Goal: Task Accomplishment & Management: Complete application form

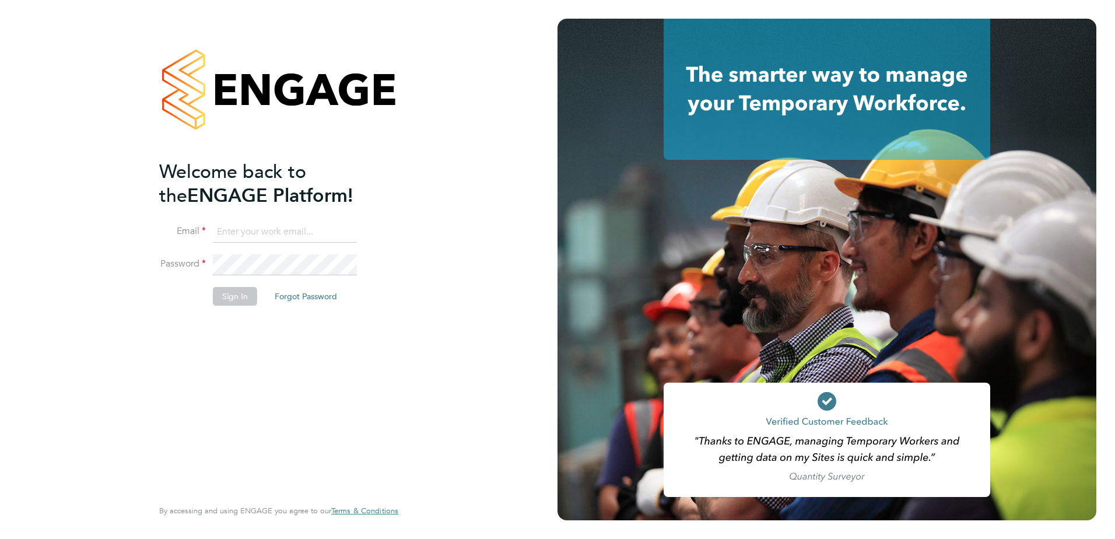
type input "billy.eadie@vistry.co.uk"
click at [227, 295] on button "Sign In" at bounding box center [235, 296] width 44 height 19
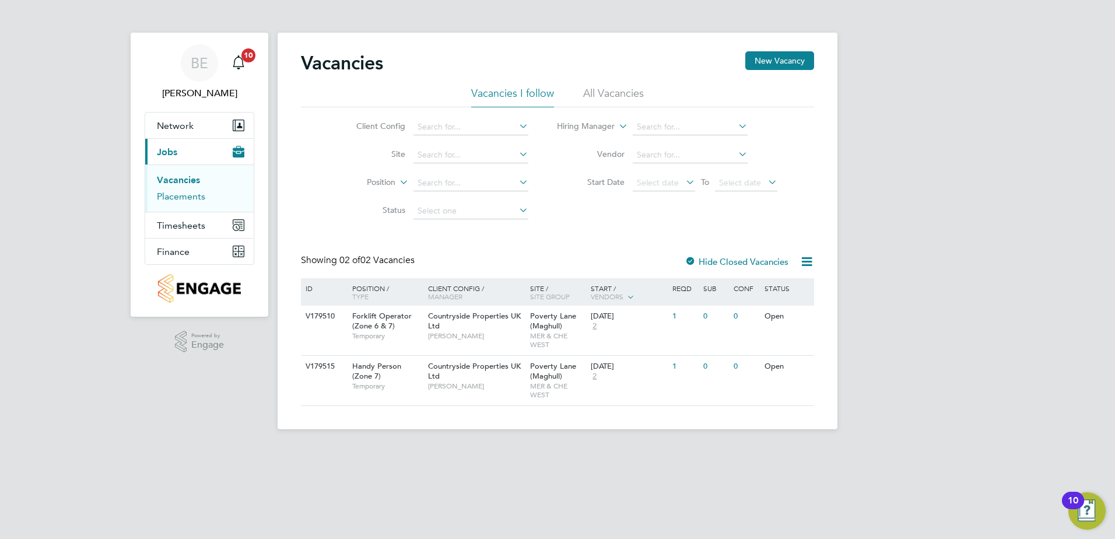
click at [186, 199] on link "Placements" at bounding box center [181, 196] width 48 height 11
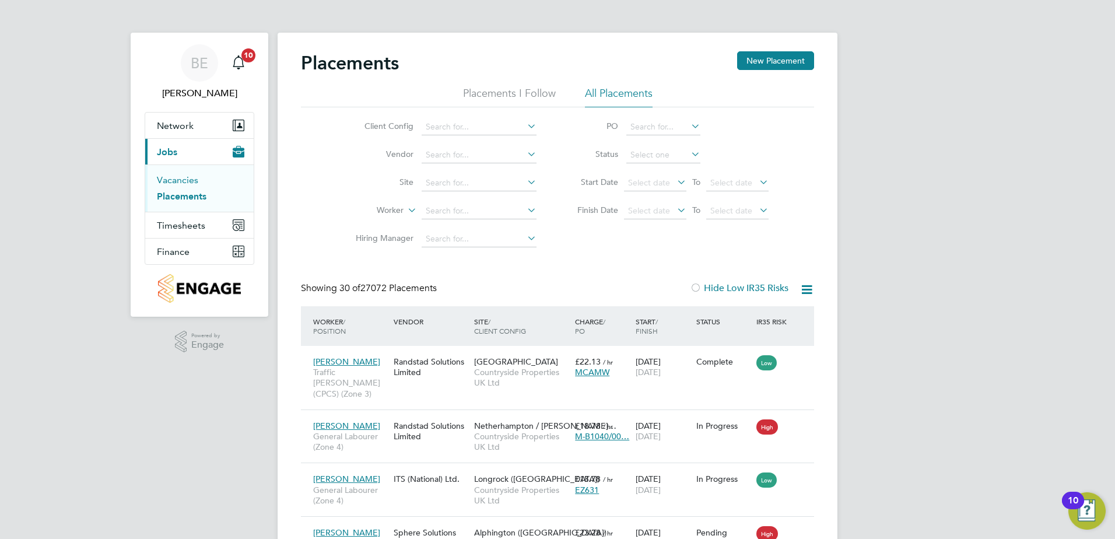
click at [192, 176] on link "Vacancies" at bounding box center [177, 179] width 41 height 11
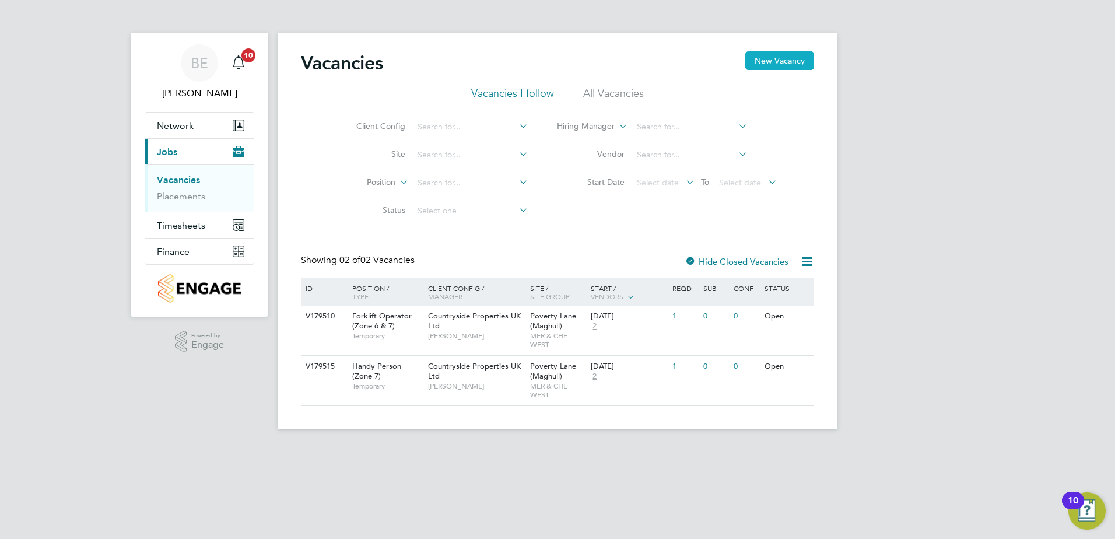
click at [779, 68] on button "New Vacancy" at bounding box center [779, 60] width 69 height 19
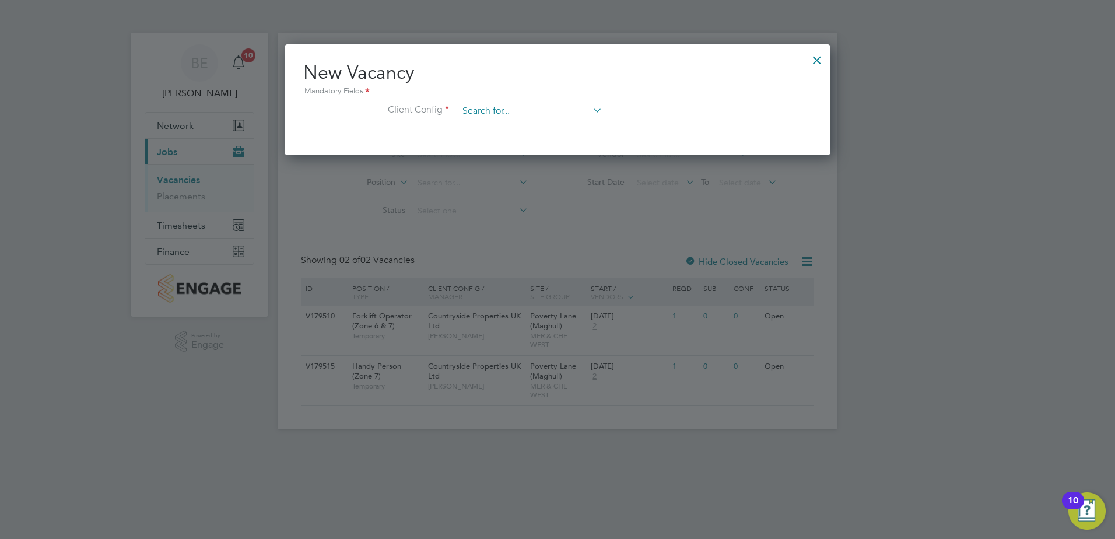
click at [553, 107] on input at bounding box center [530, 111] width 144 height 17
click at [525, 239] on li "Countryside Properties (WPL) Ltd" at bounding box center [607, 239] width 299 height 16
type input "Countryside Properties (WPL) Ltd"
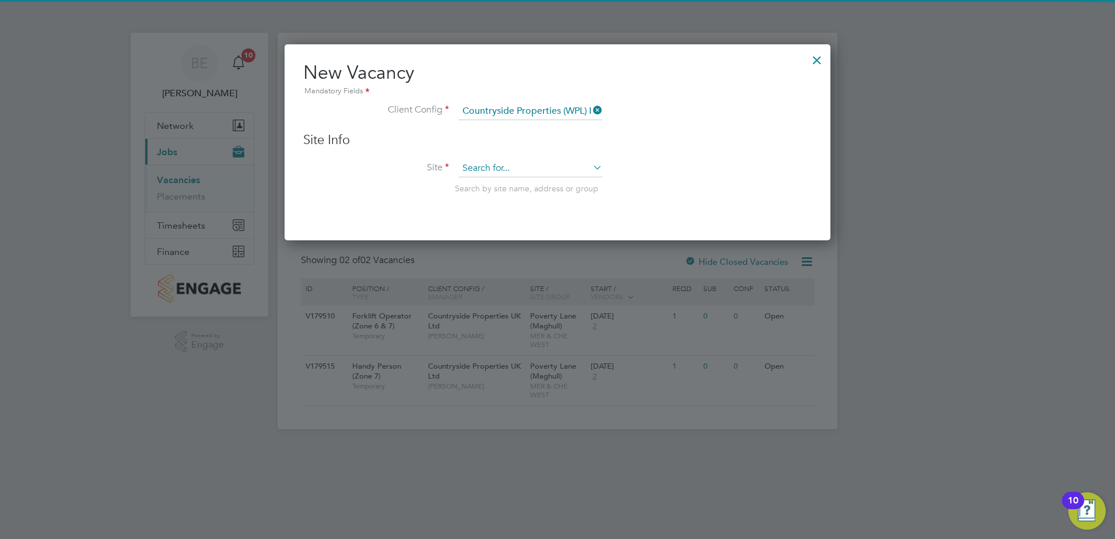
click at [495, 171] on input at bounding box center [530, 168] width 144 height 17
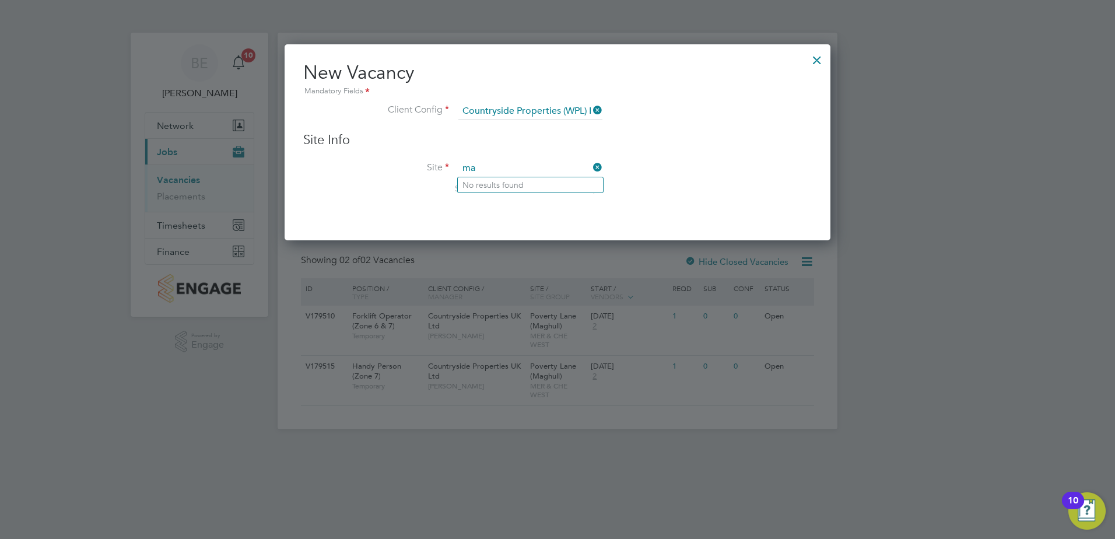
type input "mag"
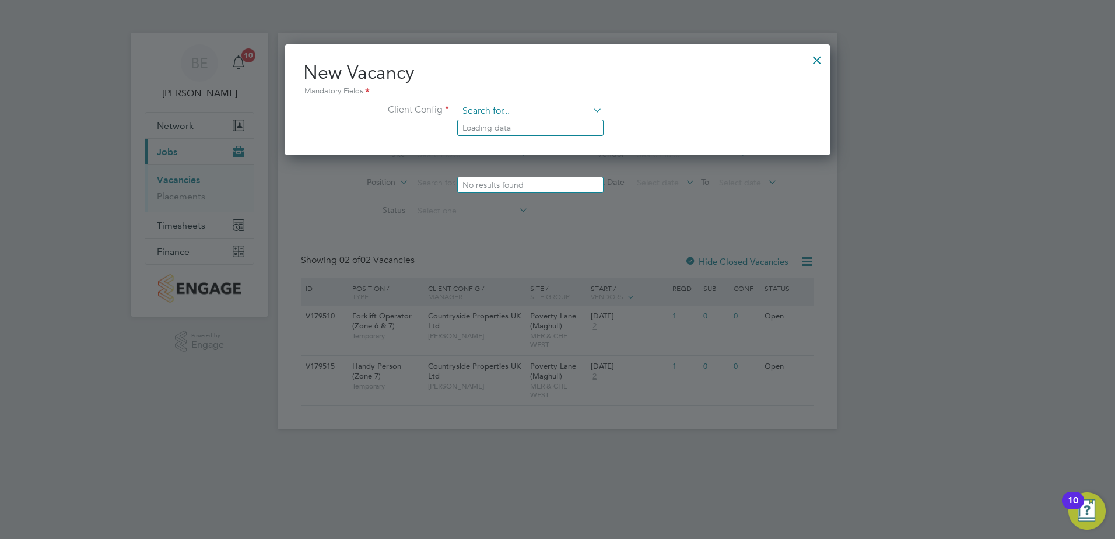
click at [542, 105] on input at bounding box center [530, 111] width 144 height 17
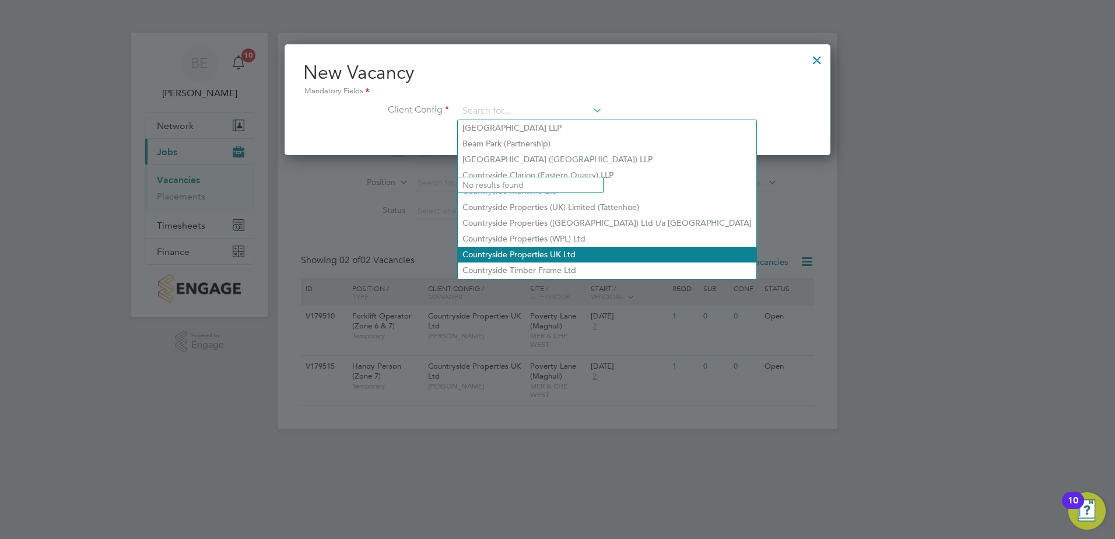
click at [532, 247] on li "Countryside Properties UK Ltd" at bounding box center [607, 255] width 299 height 16
type input "Countryside Properties UK Ltd"
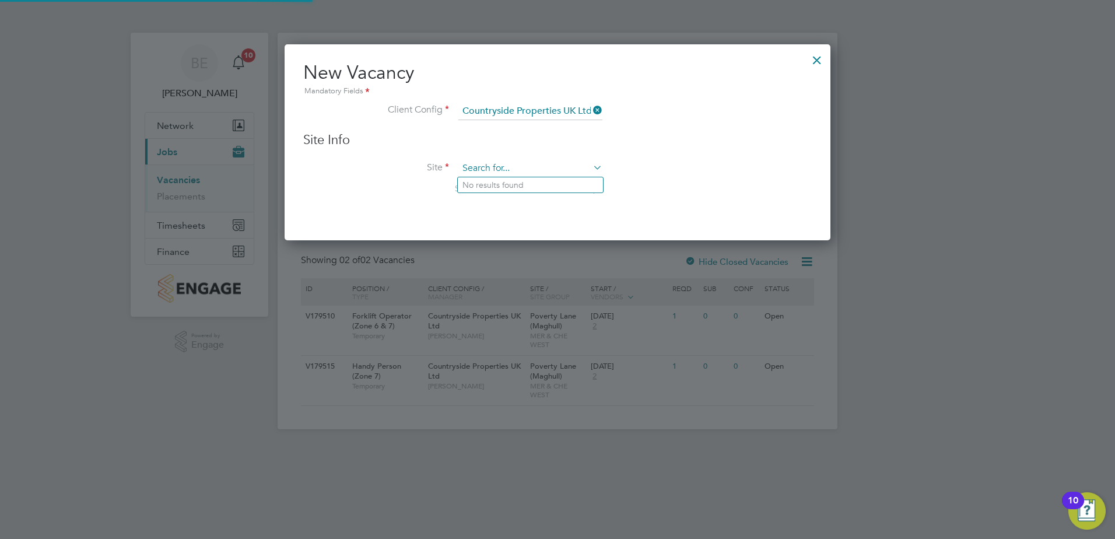
click at [514, 171] on input at bounding box center [530, 168] width 144 height 17
click at [507, 184] on li "Poverty Lane ( Mag hull)" at bounding box center [530, 185] width 145 height 16
type input "Poverty Lane (Maghull)"
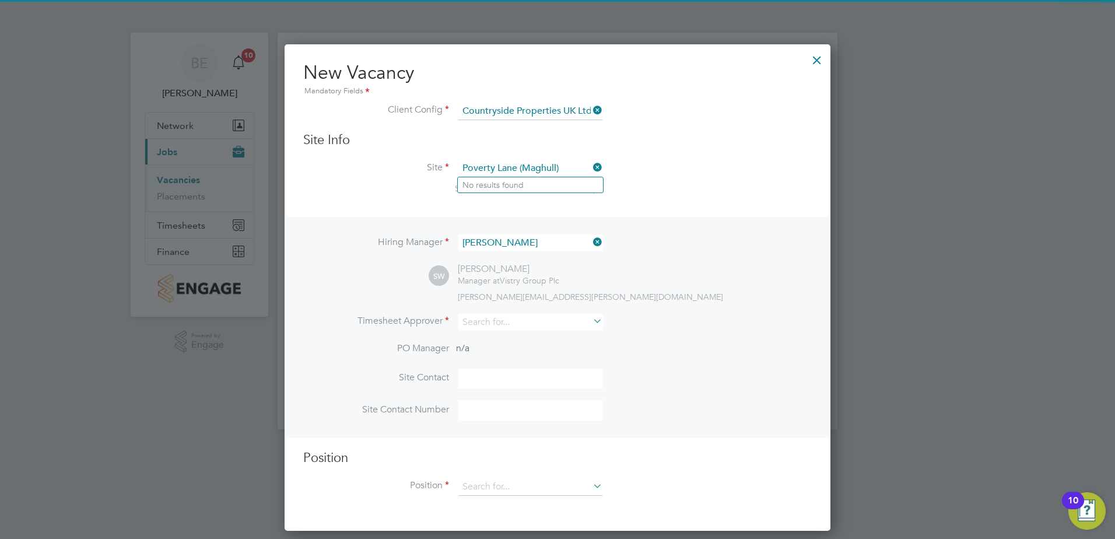
click at [685, 200] on li "Site [GEOGRAPHIC_DATA] (Maghull) Search by site name, address or group" at bounding box center [557, 188] width 509 height 57
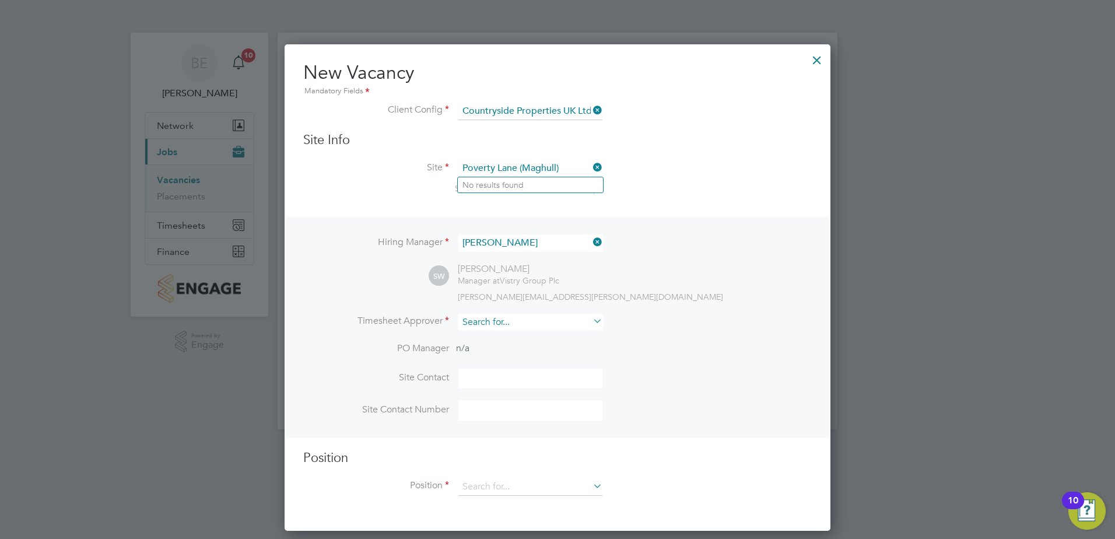
click at [545, 320] on input at bounding box center [530, 322] width 144 height 17
click at [507, 337] on li "[PERSON_NAME] [PERSON_NAME] yer" at bounding box center [530, 339] width 145 height 16
type input "[PERSON_NAME]"
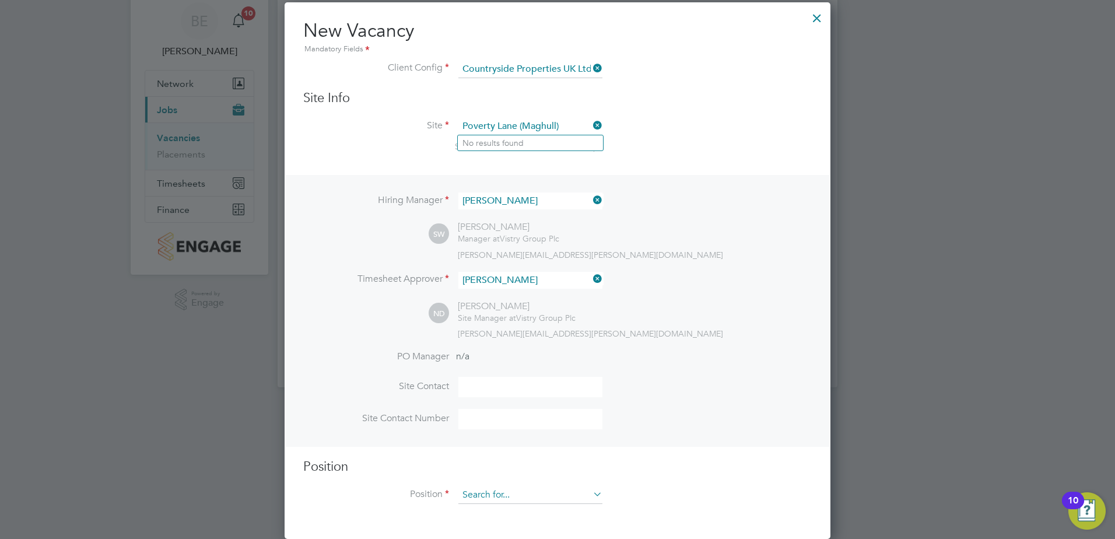
click at [478, 495] on input at bounding box center [530, 494] width 144 height 17
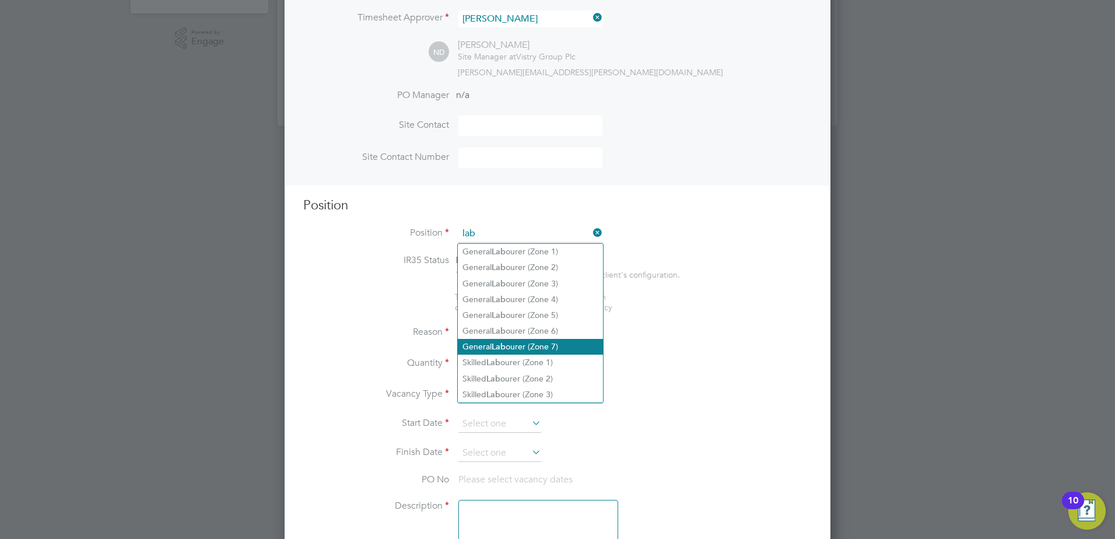
click at [555, 345] on li "General Lab ourer (Zone 7)" at bounding box center [530, 347] width 145 height 16
type input "General Labourer (Zone 7)"
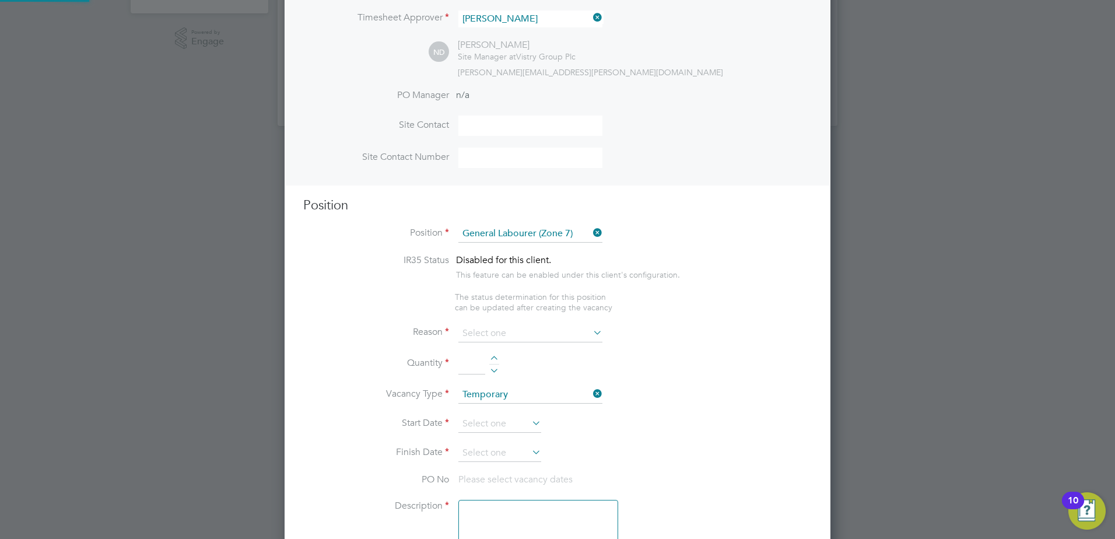
type textarea "• General labouring duties • Supporting the trades on site • Moving materials a…"
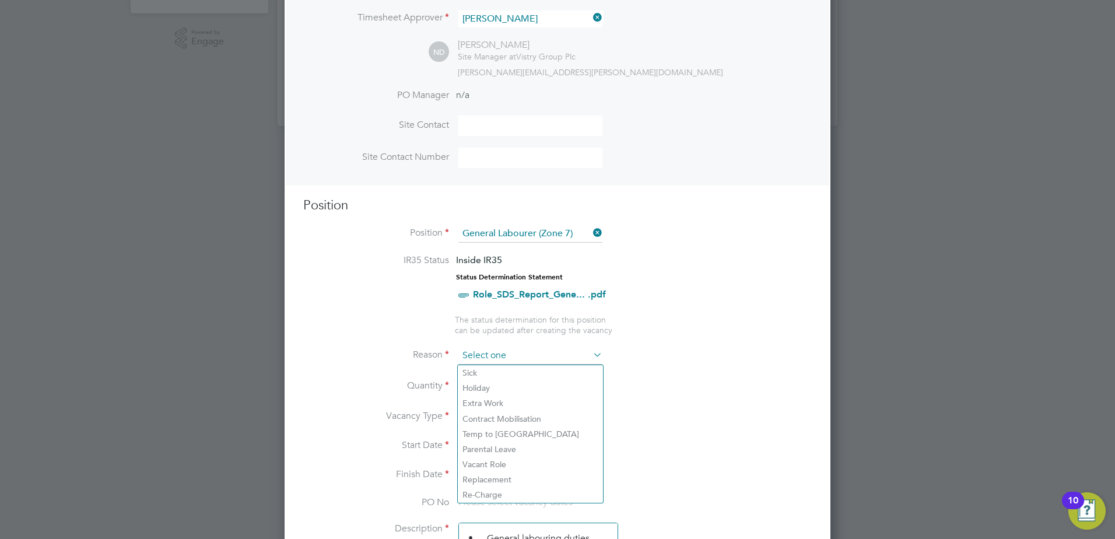
click at [502, 350] on input at bounding box center [530, 355] width 144 height 17
click at [502, 388] on li "Holiday" at bounding box center [530, 387] width 145 height 15
type input "Holiday"
click at [493, 377] on li "Quantity" at bounding box center [557, 392] width 509 height 33
click at [493, 379] on div at bounding box center [494, 382] width 10 height 8
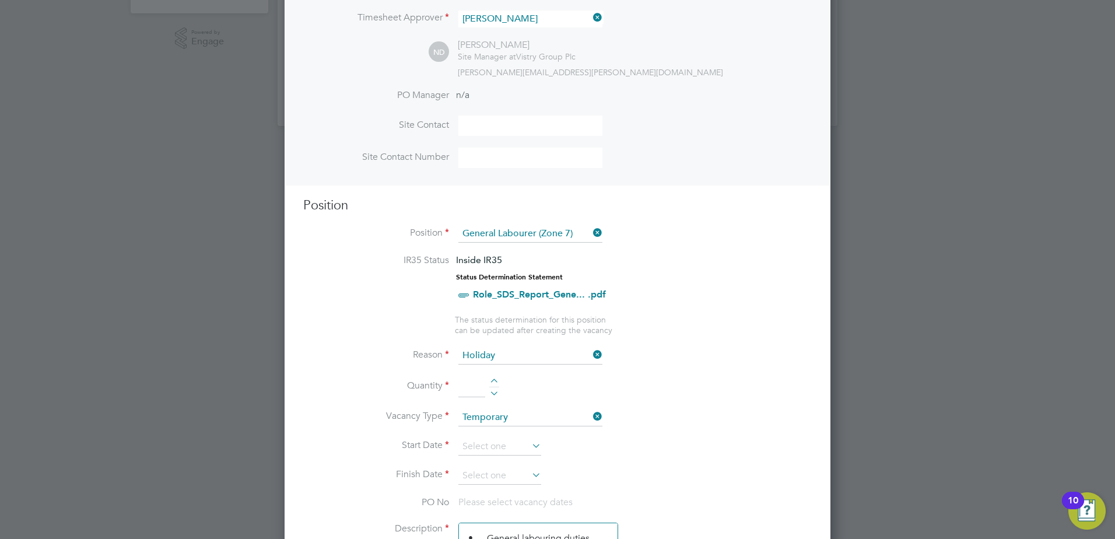
type input "1"
click at [489, 445] on input at bounding box center [499, 446] width 83 height 17
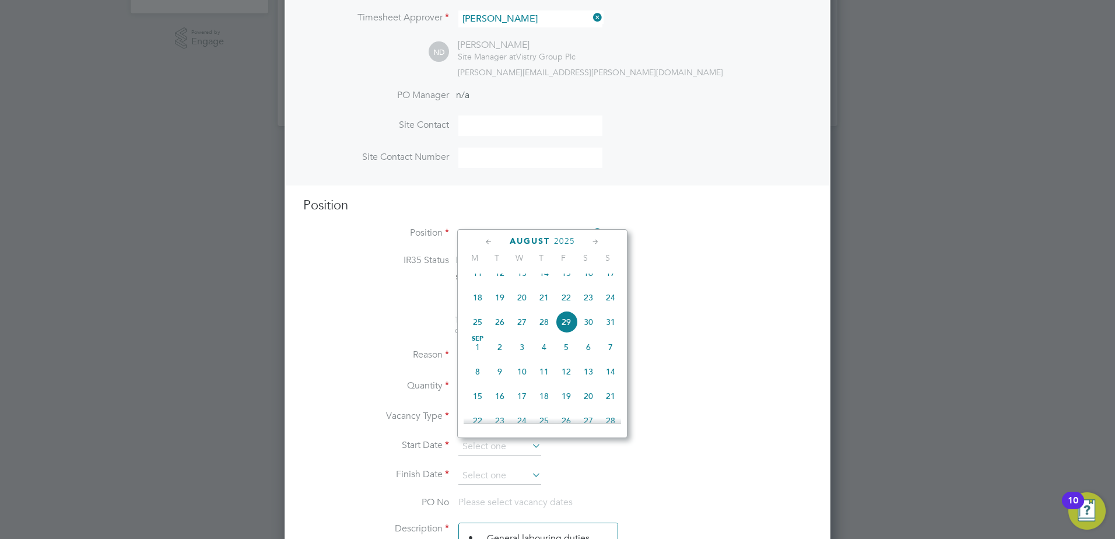
click at [478, 356] on span "[DATE]" at bounding box center [478, 347] width 22 height 22
type input "[DATE]"
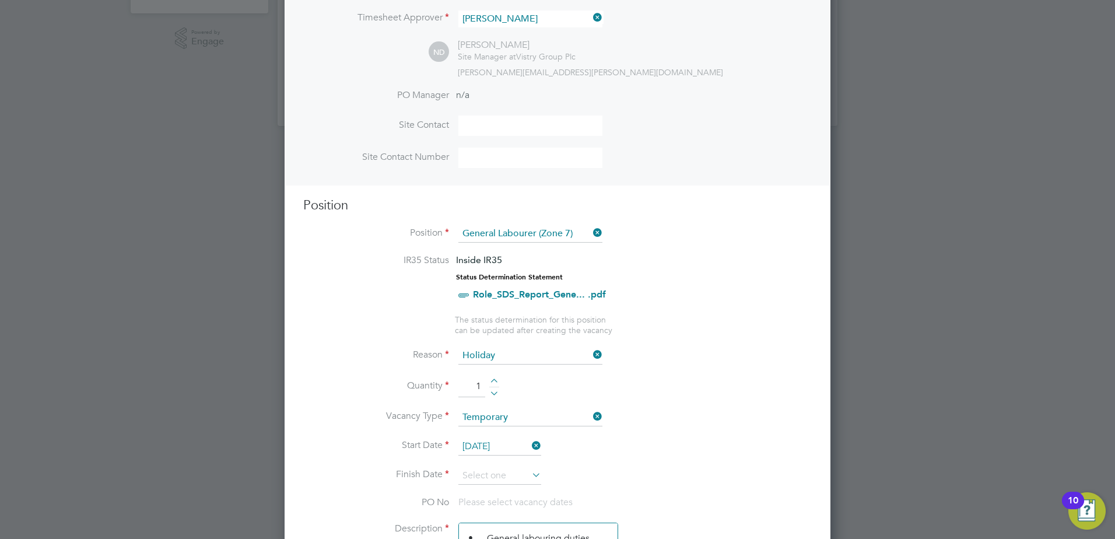
click at [485, 462] on li "Start Date [DATE]" at bounding box center [557, 452] width 509 height 29
click at [482, 465] on li "Start Date [DATE]" at bounding box center [557, 452] width 509 height 29
click at [478, 474] on input at bounding box center [499, 475] width 83 height 17
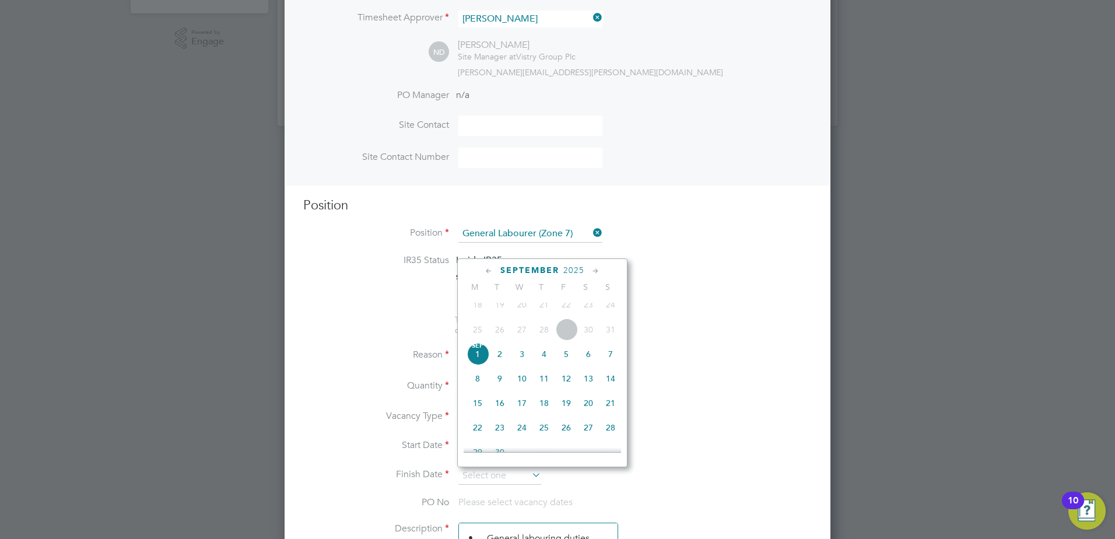
click at [571, 388] on span "12" at bounding box center [566, 378] width 22 height 22
type input "[DATE]"
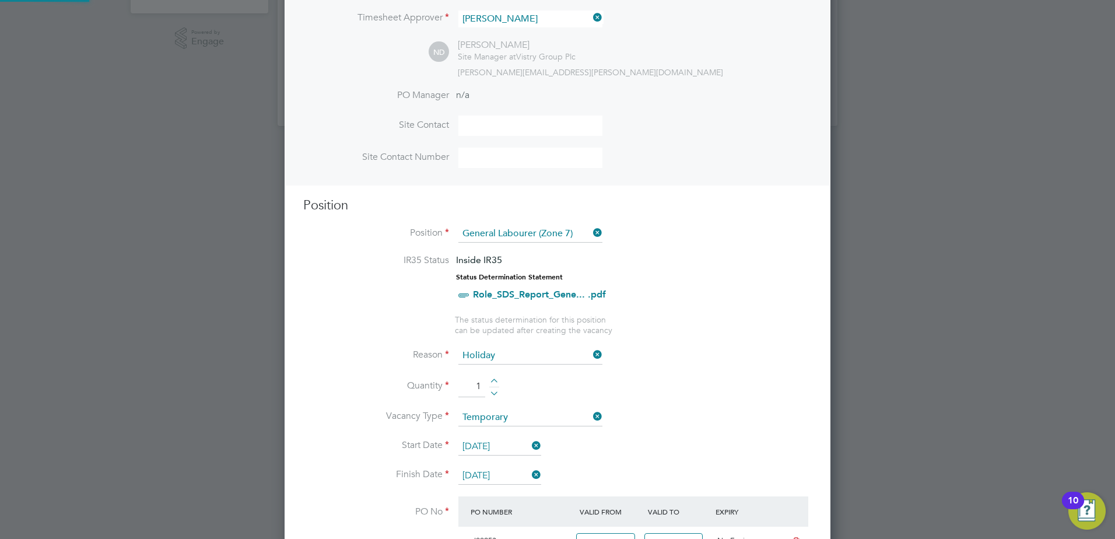
scroll to position [20, 110]
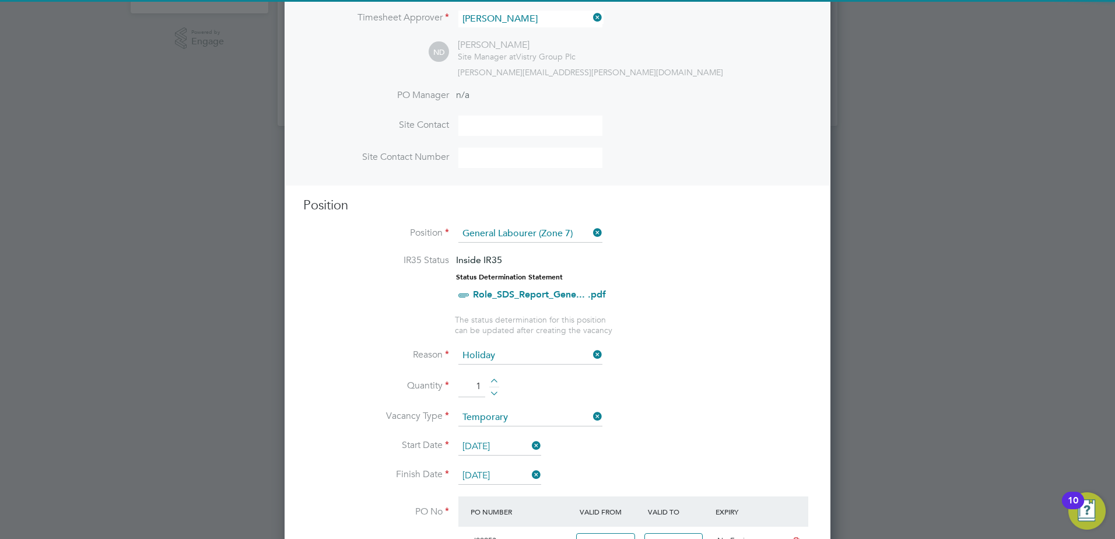
click at [711, 404] on li "Quantity 1" at bounding box center [557, 392] width 509 height 33
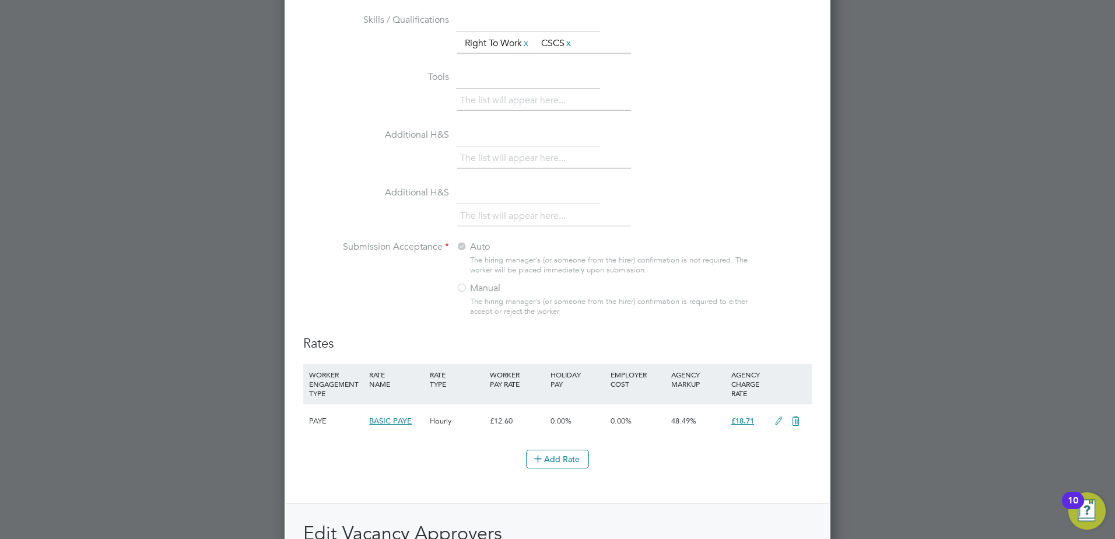
scroll to position [1271, 0]
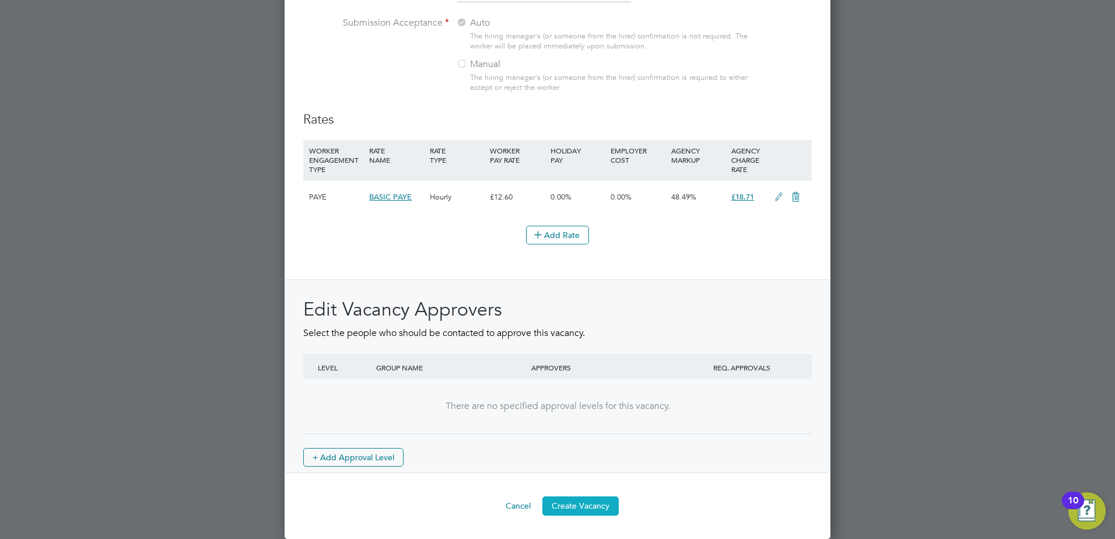
click at [614, 497] on button "Create Vacancy" at bounding box center [580, 505] width 76 height 19
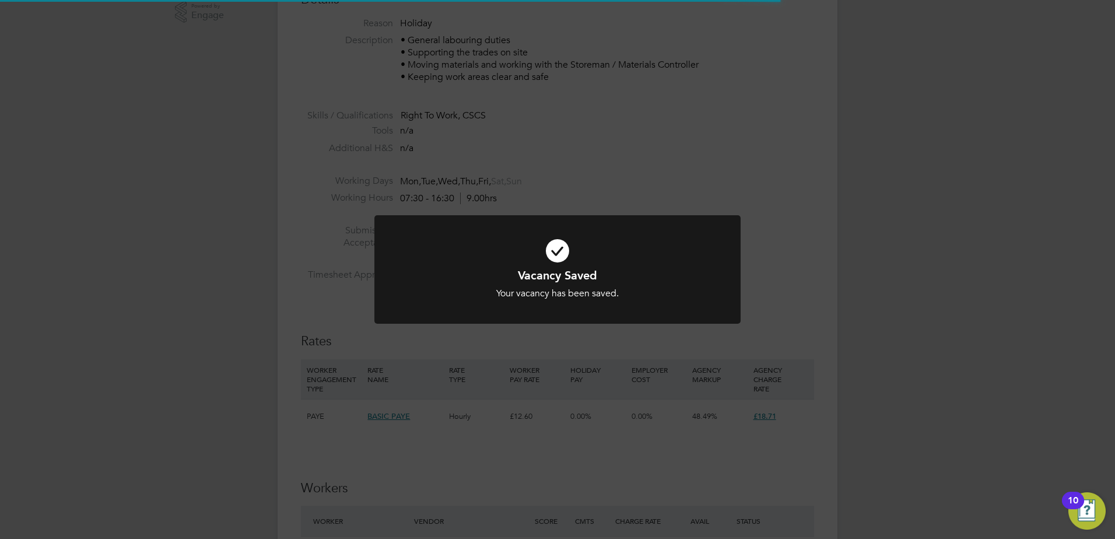
scroll to position [19, 230]
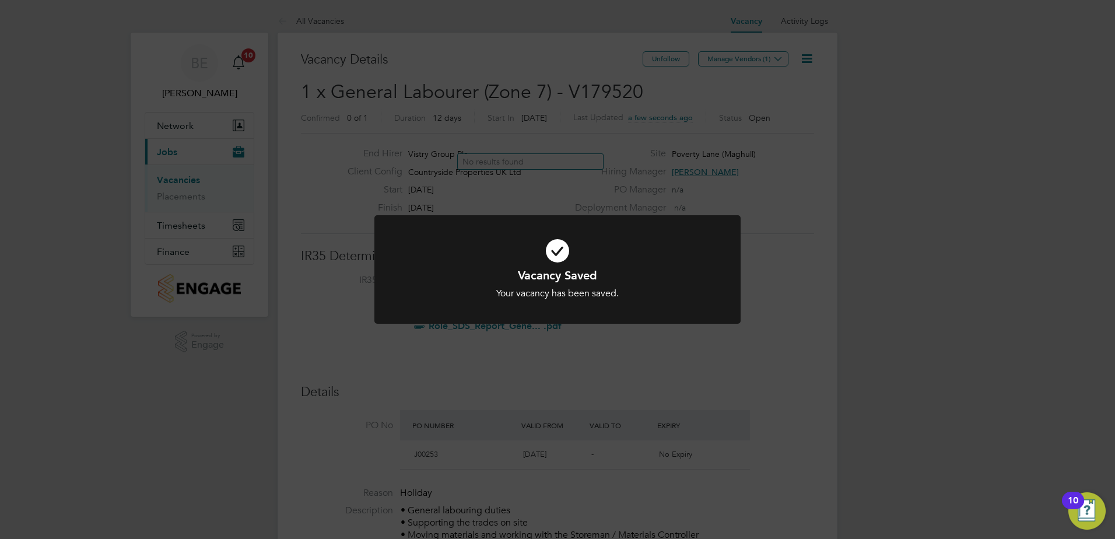
click at [749, 261] on div "Vacancy Saved Your vacancy has been saved. Cancel Okay" at bounding box center [557, 269] width 1115 height 539
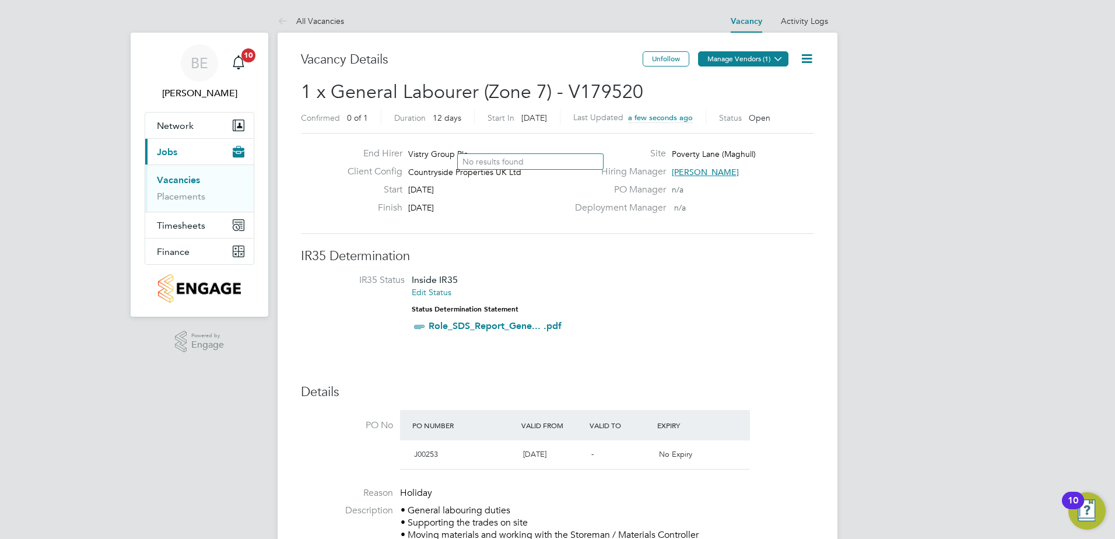
click at [745, 57] on button "Manage Vendors (1)" at bounding box center [743, 58] width 90 height 15
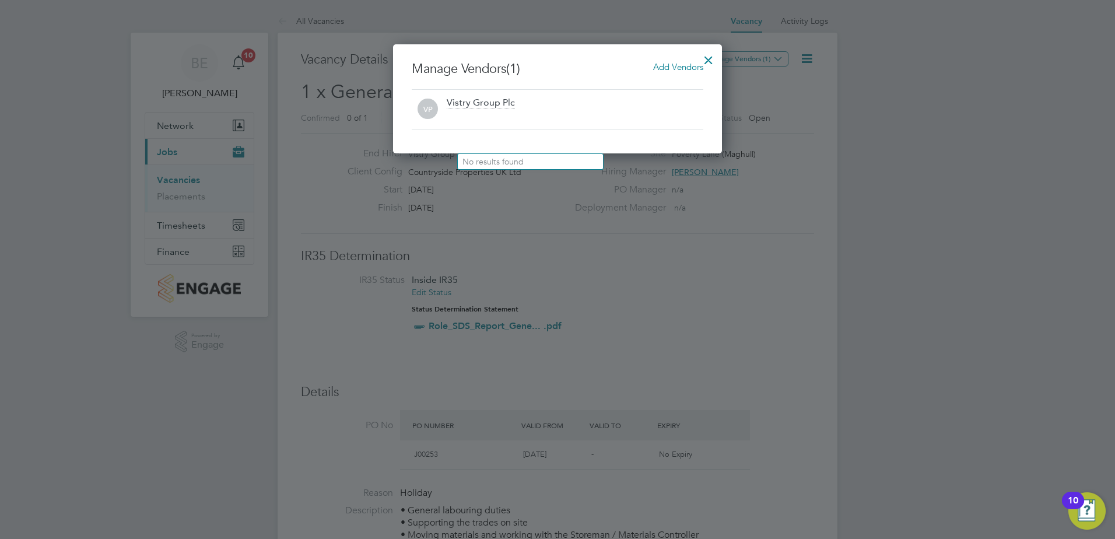
click at [673, 68] on span "Add Vendors" at bounding box center [678, 66] width 50 height 11
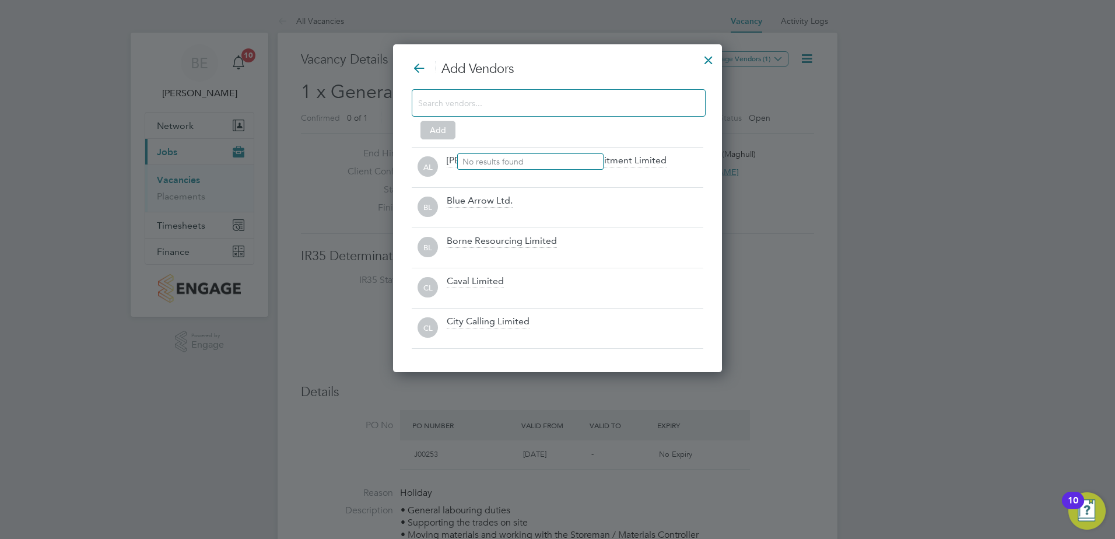
click at [518, 100] on input at bounding box center [549, 102] width 262 height 15
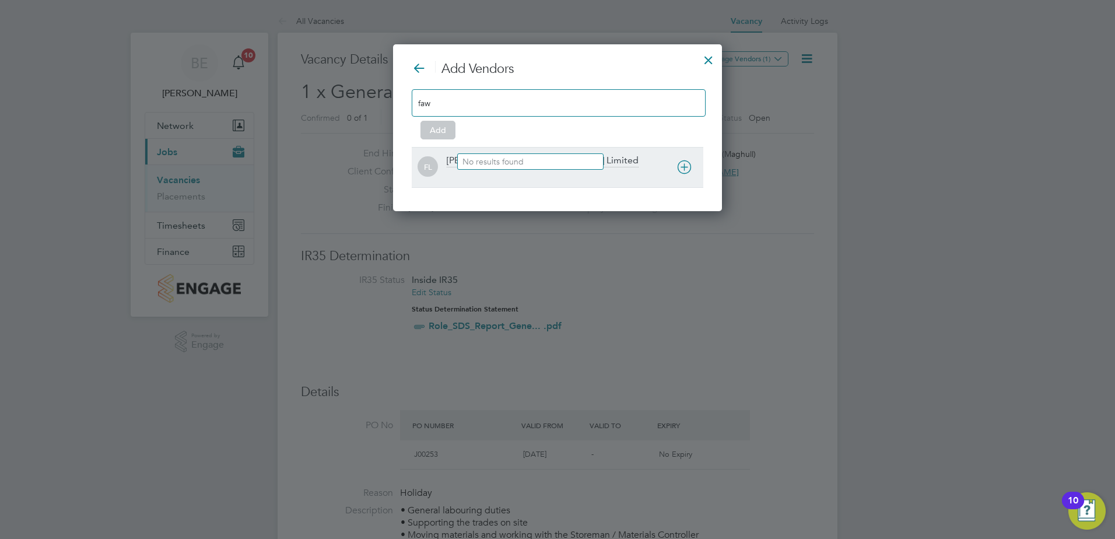
type input "faw"
click at [453, 162] on div "[PERSON_NAME] & [PERSON_NAME] Limited" at bounding box center [543, 161] width 192 height 13
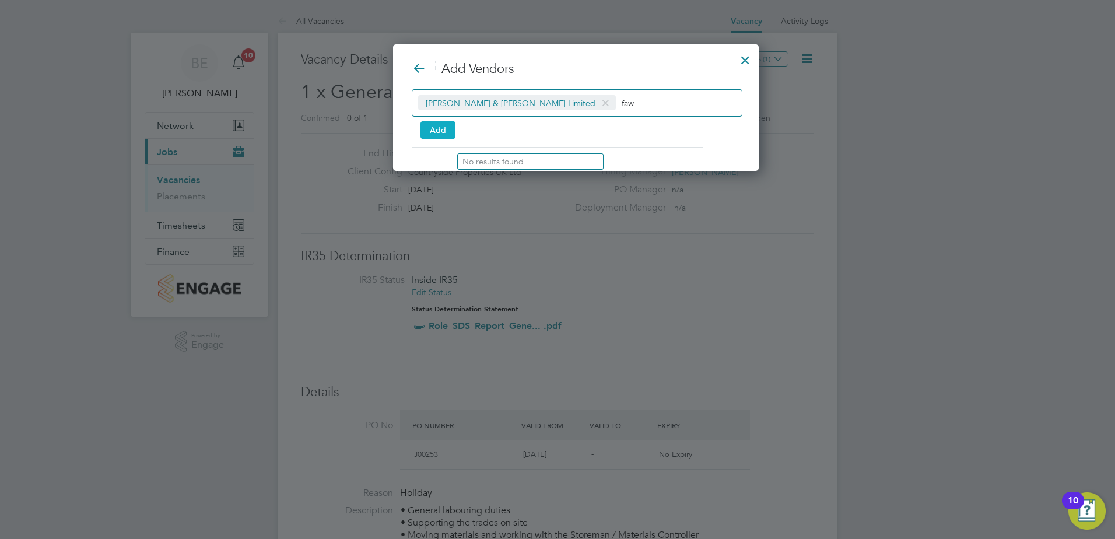
click at [438, 131] on button "Add" at bounding box center [437, 130] width 35 height 19
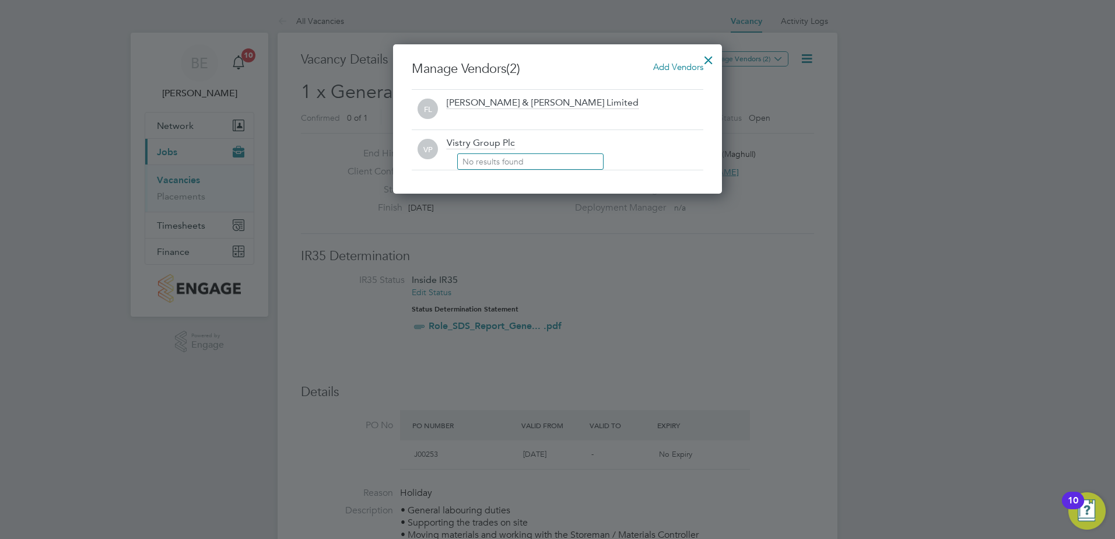
click at [714, 59] on div at bounding box center [708, 57] width 21 height 21
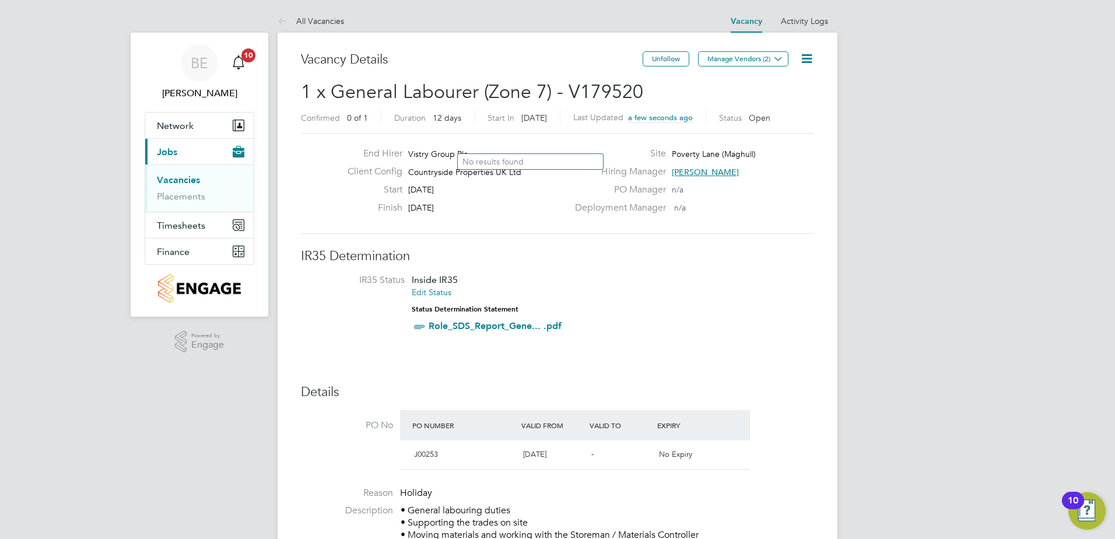
click at [656, 227] on div "End Hirer Vistry Group Plc Client Config Countryside Properties UK Ltd Start [D…" at bounding box center [557, 183] width 513 height 101
